Goal: Task Accomplishment & Management: Use online tool/utility

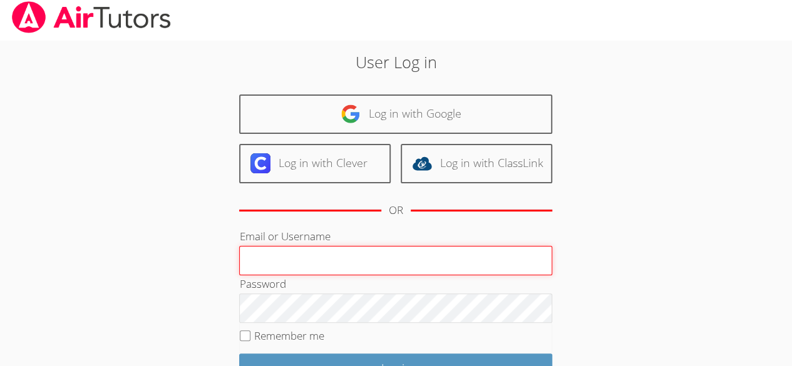
scroll to position [4, 0]
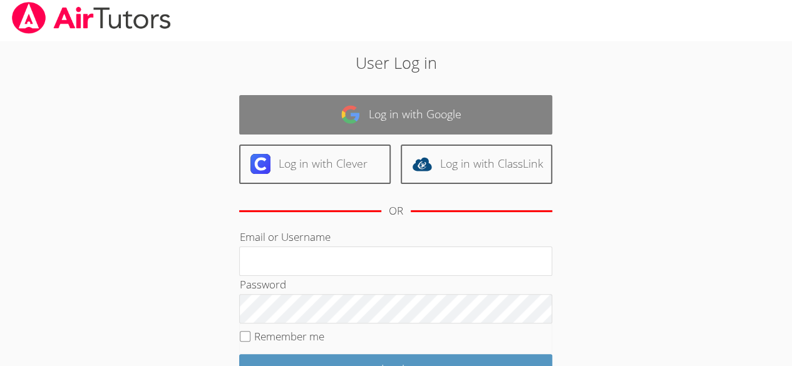
click at [401, 111] on link "Log in with Google" at bounding box center [395, 114] width 313 height 39
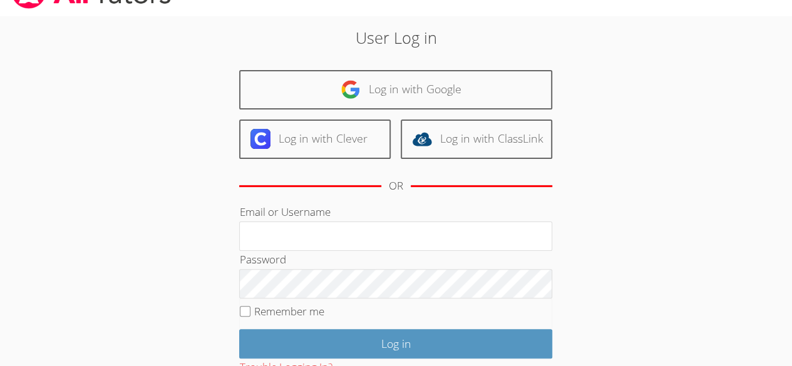
scroll to position [30, 0]
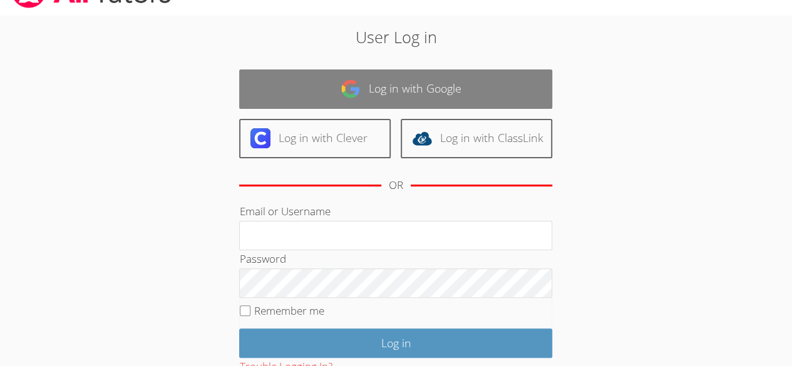
click at [460, 70] on link "Log in with Google" at bounding box center [395, 89] width 313 height 39
click at [456, 70] on link "Log in with Google" at bounding box center [395, 89] width 313 height 39
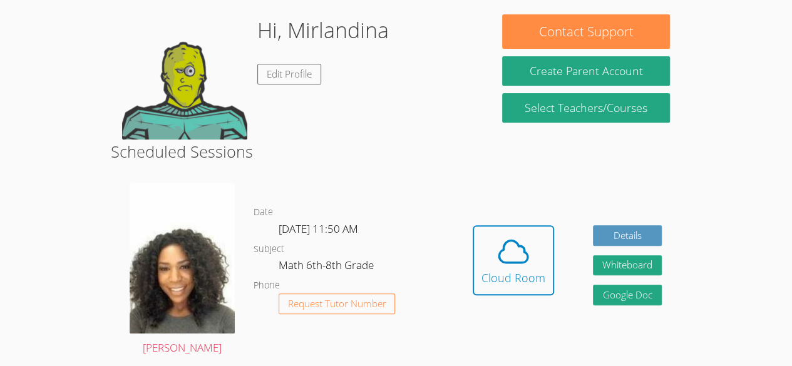
scroll to position [192, 0]
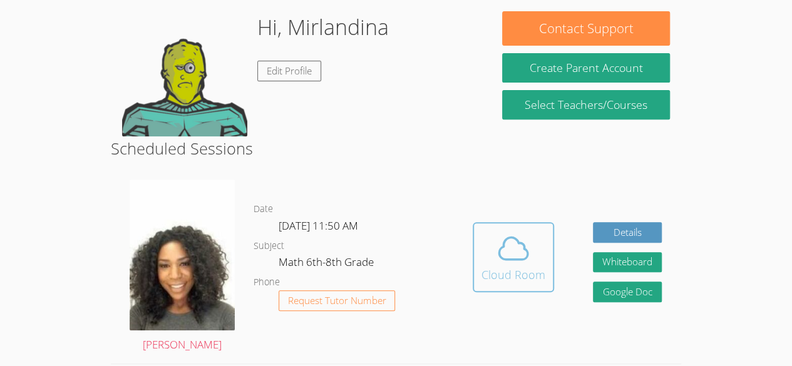
click at [520, 264] on icon at bounding box center [513, 248] width 35 height 35
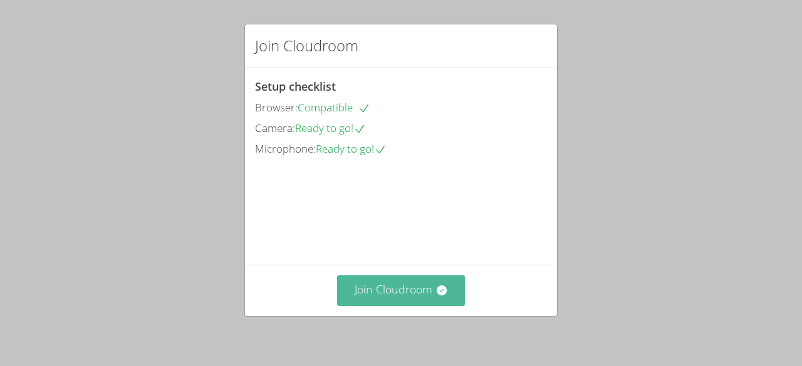
click at [422, 287] on button "Join Cloudroom" at bounding box center [401, 291] width 128 height 31
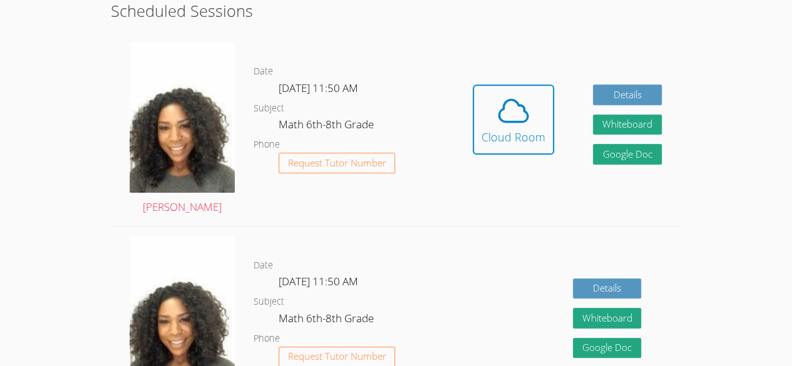
scroll to position [307, 0]
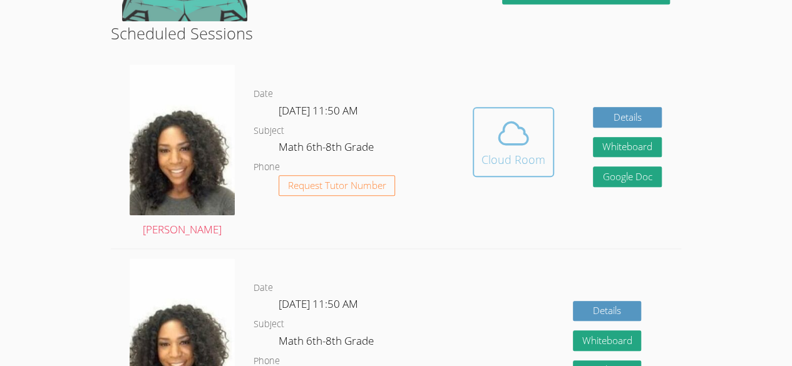
click at [526, 113] on button "Cloud Room" at bounding box center [513, 142] width 81 height 70
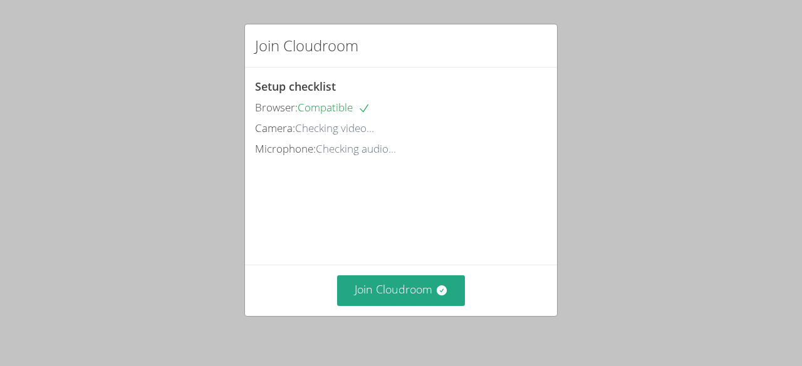
scroll to position [25, 0]
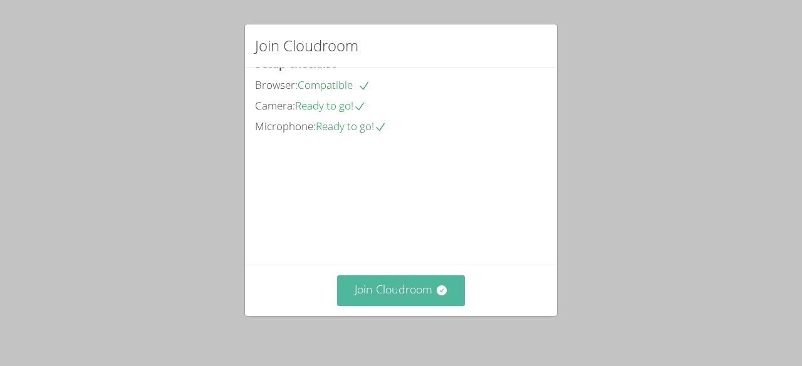
click at [388, 299] on button "Join Cloudroom" at bounding box center [401, 291] width 128 height 31
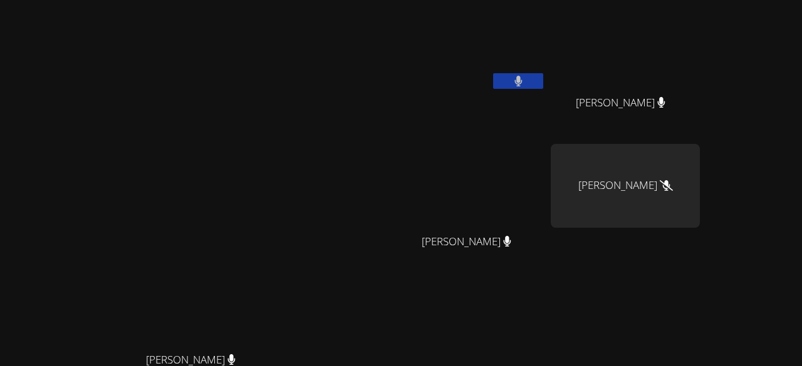
click at [290, 268] on video at bounding box center [196, 238] width 188 height 215
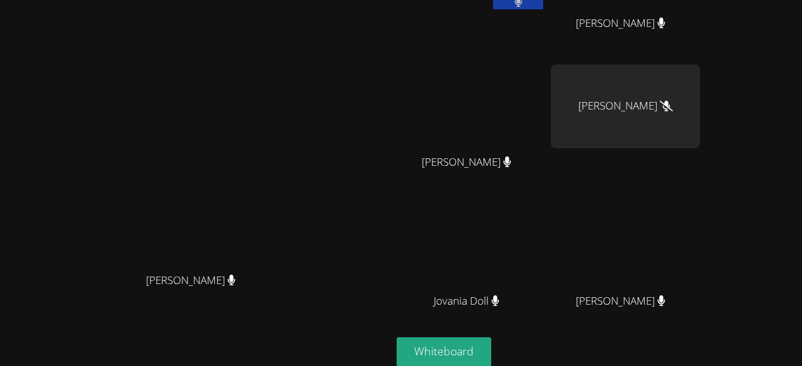
scroll to position [101, 0]
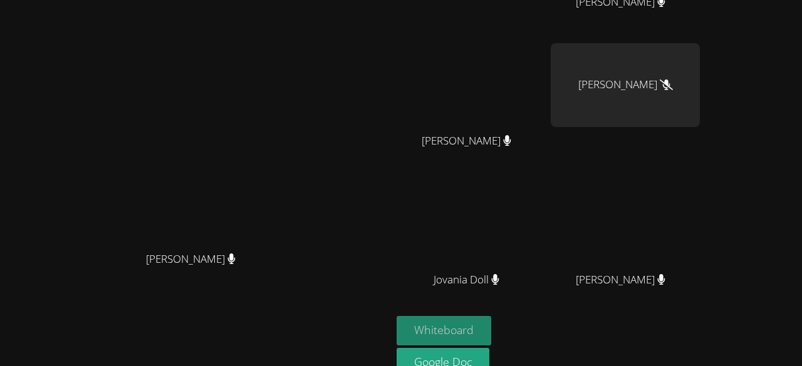
click at [491, 327] on button "Whiteboard" at bounding box center [443, 330] width 95 height 29
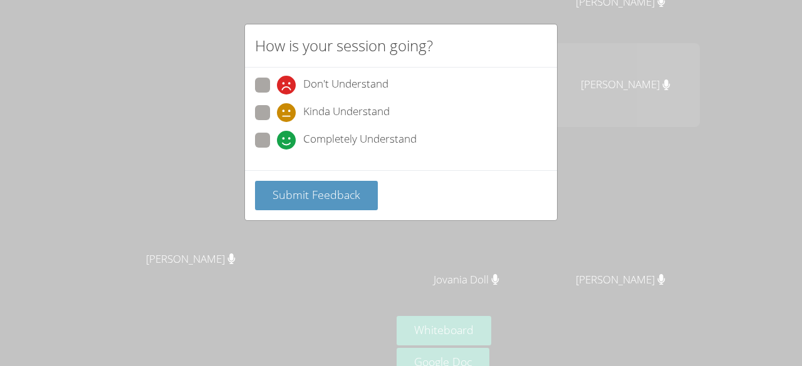
click at [277, 150] on span at bounding box center [277, 150] width 0 height 0
click at [277, 142] on input "Completely Understand" at bounding box center [282, 138] width 11 height 11
radio input "true"
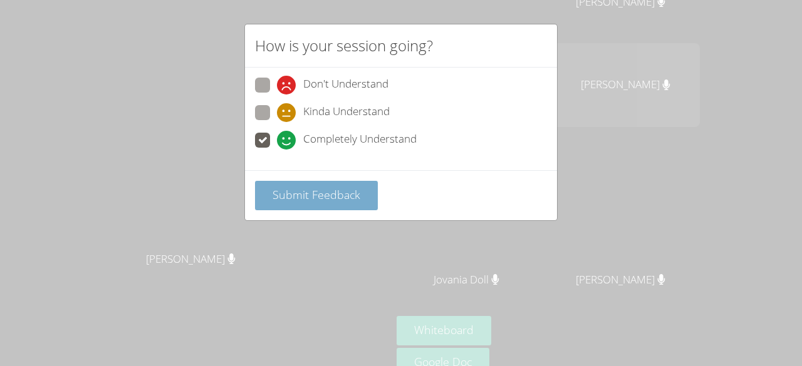
click at [339, 193] on span "Submit Feedback" at bounding box center [316, 194] width 88 height 15
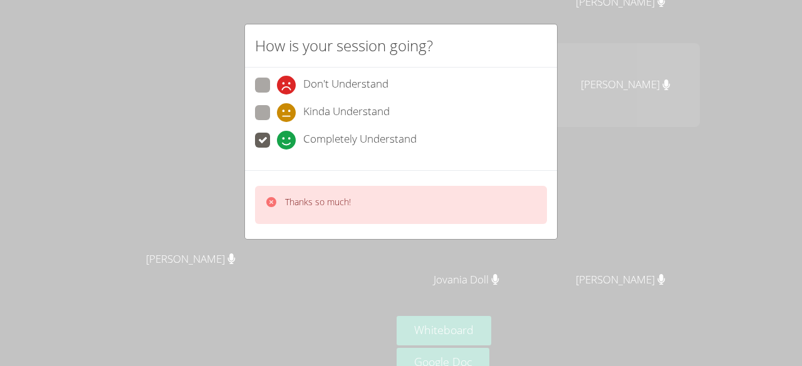
click at [277, 150] on span at bounding box center [277, 150] width 0 height 0
click at [277, 135] on input "Completely Understand" at bounding box center [282, 138] width 11 height 11
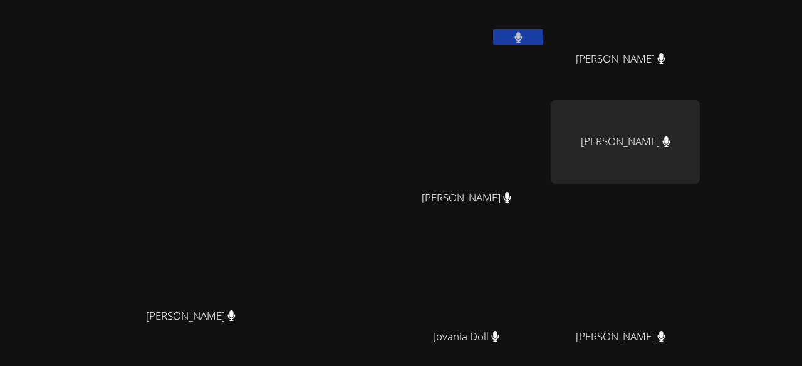
scroll to position [0, 0]
